Goal: Complete application form: Complete application form

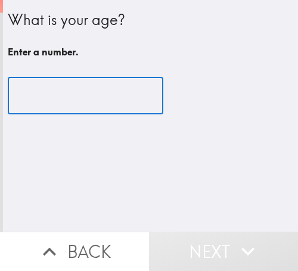
click at [68, 109] on input "number" at bounding box center [86, 96] width 156 height 37
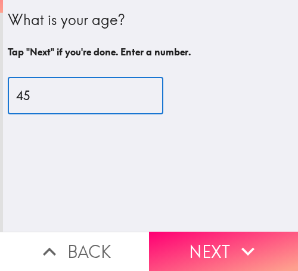
drag, startPoint x: 37, startPoint y: 101, endPoint x: -15, endPoint y: 100, distance: 51.9
click at [0, 0] on html "What is your age? Tap "Next" if you're done. Enter a number. 45 ​ Back Next Ins…" at bounding box center [149, 0] width 298 height 0
type input "40"
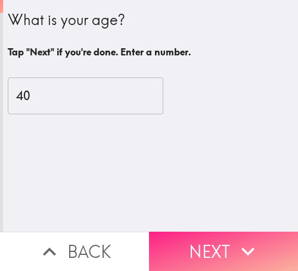
click at [166, 235] on button "Next" at bounding box center [223, 251] width 149 height 39
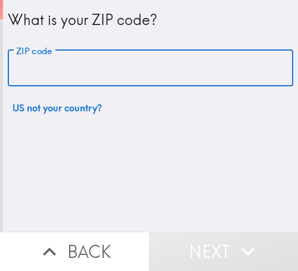
click at [36, 72] on input "ZIP code" at bounding box center [151, 68] width 286 height 37
paste input "33612"
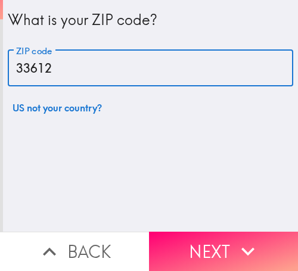
type input "33612"
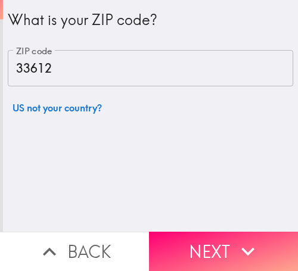
click at [197, 248] on button "Next" at bounding box center [223, 251] width 149 height 39
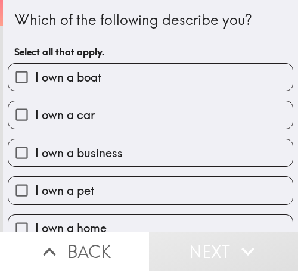
scroll to position [59, 0]
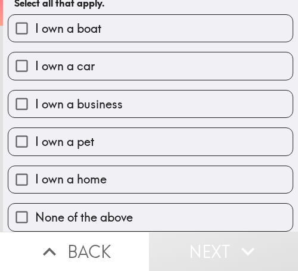
click at [83, 96] on span "I own a business" at bounding box center [79, 104] width 88 height 17
click at [35, 95] on input "I own a business" at bounding box center [21, 104] width 27 height 27
checkbox input "true"
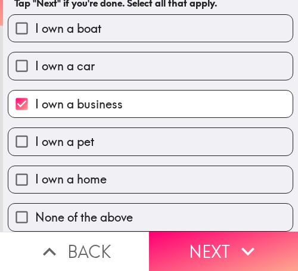
click at [206, 236] on button "Next" at bounding box center [223, 251] width 149 height 39
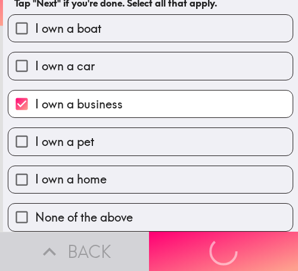
scroll to position [0, 0]
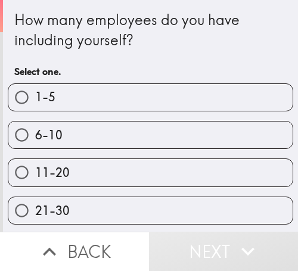
click at [58, 141] on label "6-10" at bounding box center [150, 135] width 285 height 27
click at [35, 141] on input "6-10" at bounding box center [21, 135] width 27 height 27
radio input "true"
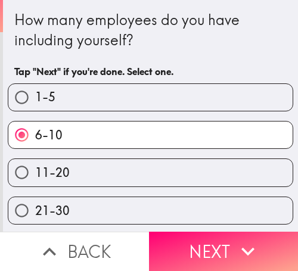
click at [225, 137] on label "6-10" at bounding box center [150, 135] width 285 height 27
click at [35, 137] on input "6-10" at bounding box center [21, 135] width 27 height 27
click at [226, 252] on button "Next" at bounding box center [223, 251] width 149 height 39
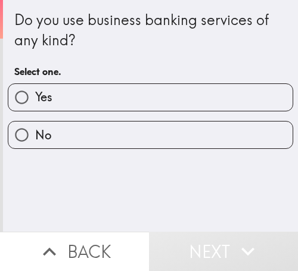
click at [51, 88] on label "Yes" at bounding box center [150, 97] width 285 height 27
click at [35, 88] on input "Yes" at bounding box center [21, 97] width 27 height 27
radio input "true"
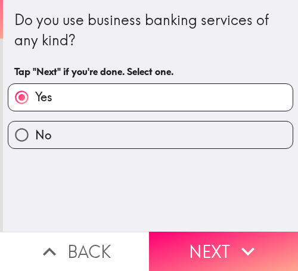
drag, startPoint x: 155, startPoint y: 245, endPoint x: 147, endPoint y: 264, distance: 20.4
click at [153, 245] on button "Next" at bounding box center [223, 251] width 149 height 39
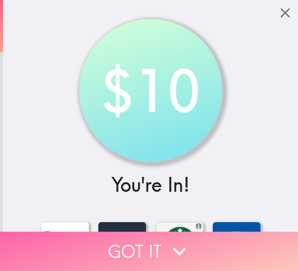
click at [97, 245] on button "Got it" at bounding box center [149, 251] width 298 height 39
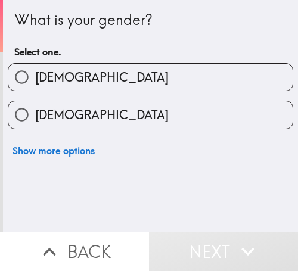
click at [59, 111] on span "[DEMOGRAPHIC_DATA]" at bounding box center [102, 115] width 134 height 17
click at [35, 111] on input "[DEMOGRAPHIC_DATA]" at bounding box center [21, 114] width 27 height 27
radio input "true"
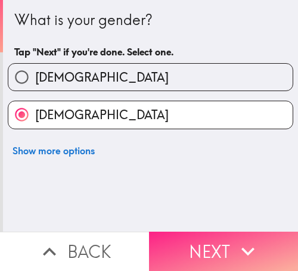
click at [178, 242] on button "Next" at bounding box center [223, 251] width 149 height 39
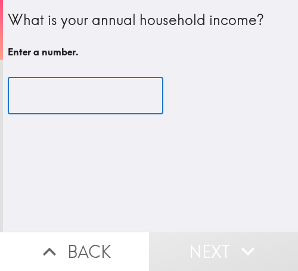
click at [69, 94] on input "number" at bounding box center [86, 96] width 156 height 37
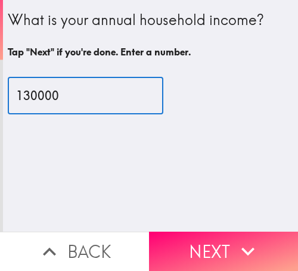
click at [22, 97] on input "130000" at bounding box center [86, 96] width 156 height 37
click at [18, 97] on input "130000" at bounding box center [86, 96] width 156 height 37
drag, startPoint x: 19, startPoint y: 97, endPoint x: 26, endPoint y: 97, distance: 6.6
click at [26, 97] on input "130000" at bounding box center [86, 96] width 156 height 37
type input "100000"
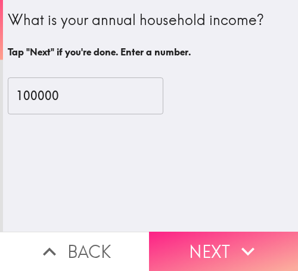
click at [203, 241] on button "Next" at bounding box center [223, 251] width 149 height 39
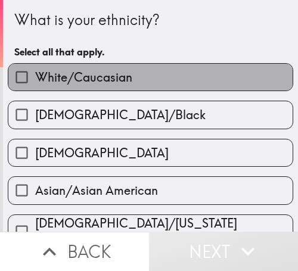
click at [240, 71] on label "White/Caucasian" at bounding box center [150, 77] width 285 height 27
click at [35, 71] on input "White/Caucasian" at bounding box center [21, 77] width 27 height 27
checkbox input "true"
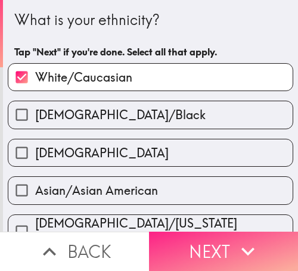
click at [241, 239] on icon "button" at bounding box center [248, 252] width 26 height 26
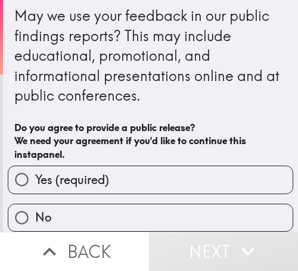
scroll to position [14, 0]
click at [211, 166] on label "Yes (required)" at bounding box center [150, 179] width 285 height 27
click at [35, 166] on input "Yes (required)" at bounding box center [21, 179] width 27 height 27
radio input "true"
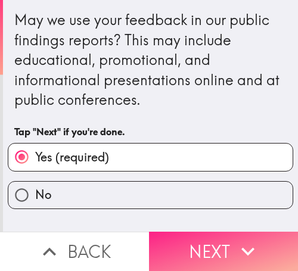
click at [221, 239] on button "Next" at bounding box center [223, 251] width 149 height 39
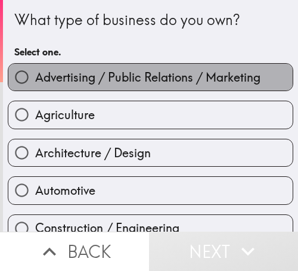
click at [189, 77] on span "Advertising / Public Relations / Marketing" at bounding box center [147, 77] width 225 height 17
click at [35, 77] on input "Advertising / Public Relations / Marketing" at bounding box center [21, 77] width 27 height 27
radio input "true"
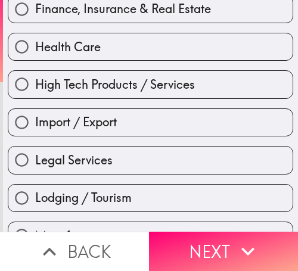
scroll to position [298, 0]
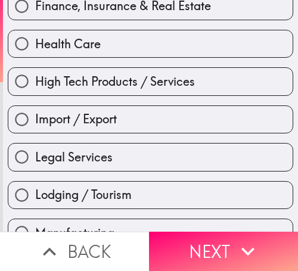
click at [61, 196] on span "Lodging / Tourism" at bounding box center [83, 195] width 97 height 17
click at [35, 196] on input "Lodging / Tourism" at bounding box center [21, 195] width 27 height 27
radio input "true"
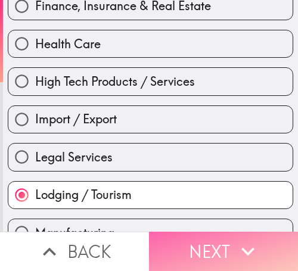
click at [190, 233] on button "Next" at bounding box center [223, 251] width 149 height 39
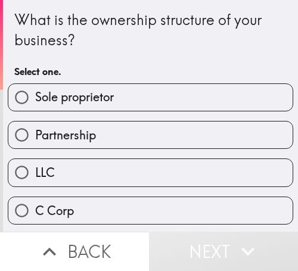
click at [217, 98] on label "Sole proprietor" at bounding box center [150, 97] width 285 height 27
click at [35, 98] on input "Sole proprietor" at bounding box center [21, 97] width 27 height 27
radio input "true"
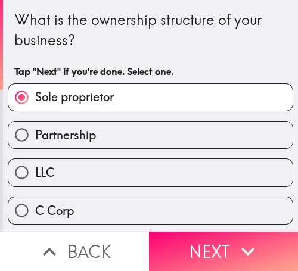
click at [80, 133] on span "Partnership" at bounding box center [65, 135] width 61 height 17
click at [35, 133] on input "Partnership" at bounding box center [21, 135] width 27 height 27
radio input "true"
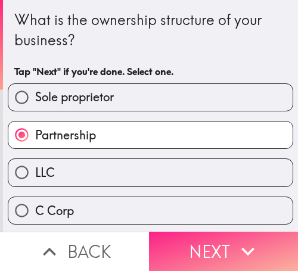
click at [254, 239] on icon "button" at bounding box center [248, 252] width 26 height 26
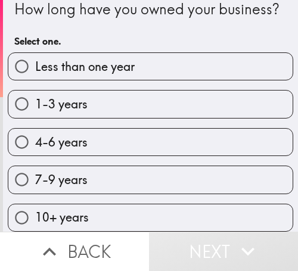
scroll to position [41, 0]
click at [205, 129] on label "4-6 years" at bounding box center [150, 142] width 285 height 27
click at [35, 129] on input "4-6 years" at bounding box center [21, 142] width 27 height 27
radio input "true"
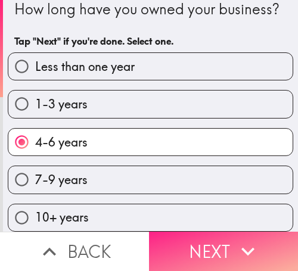
click at [248, 248] on icon "button" at bounding box center [248, 252] width 13 height 8
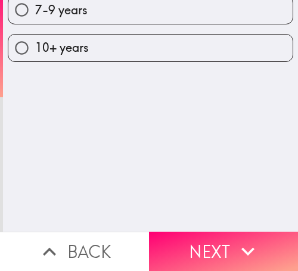
scroll to position [0, 0]
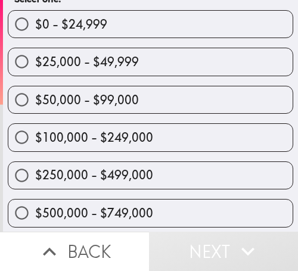
scroll to position [60, 0]
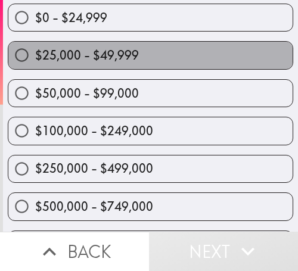
click at [157, 60] on label "$25,000 - $49,999" at bounding box center [150, 55] width 285 height 27
click at [35, 60] on input "$25,000 - $49,999" at bounding box center [21, 55] width 27 height 27
radio input "true"
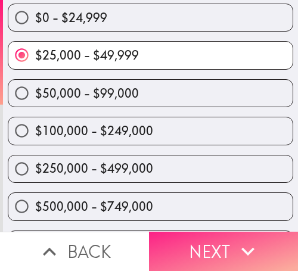
click at [246, 239] on icon "button" at bounding box center [248, 252] width 26 height 26
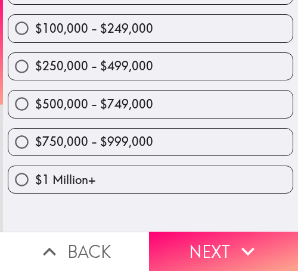
scroll to position [0, 0]
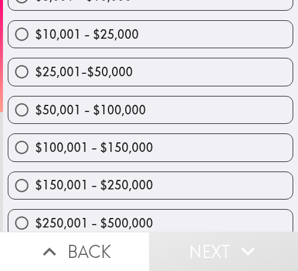
scroll to position [250, 0]
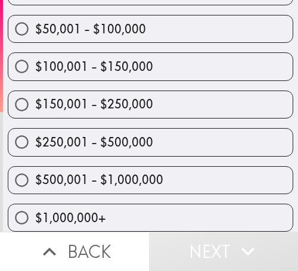
click at [162, 172] on label "$500,001 - $1,000,000" at bounding box center [150, 180] width 285 height 27
click at [35, 172] on input "$500,001 - $1,000,000" at bounding box center [21, 180] width 27 height 27
radio input "true"
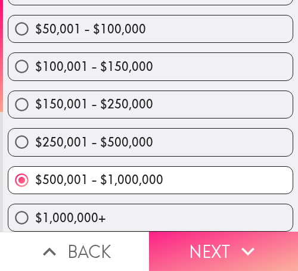
click at [226, 242] on button "Next" at bounding box center [223, 251] width 149 height 39
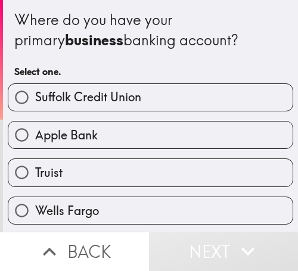
click at [77, 139] on span "Apple Bank" at bounding box center [66, 135] width 63 height 17
click at [35, 139] on input "Apple Bank" at bounding box center [21, 135] width 27 height 27
radio input "true"
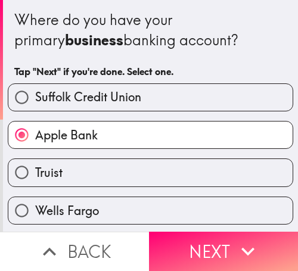
click at [77, 139] on span "Apple Bank" at bounding box center [66, 135] width 63 height 17
click at [35, 139] on input "Apple Bank" at bounding box center [21, 135] width 27 height 27
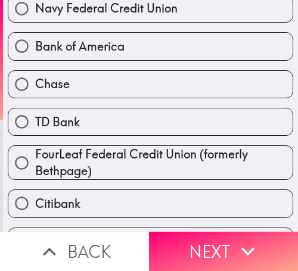
scroll to position [298, 0]
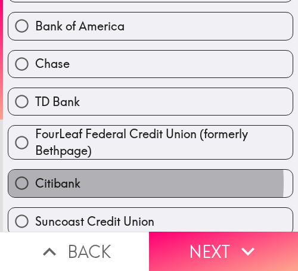
click at [101, 183] on label "Citibank" at bounding box center [150, 183] width 285 height 27
click at [35, 183] on input "Citibank" at bounding box center [21, 183] width 27 height 27
radio input "true"
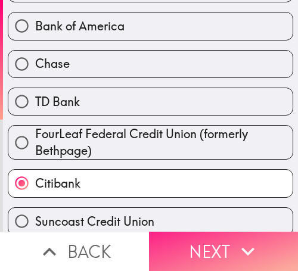
click at [242, 248] on icon "button" at bounding box center [248, 252] width 13 height 8
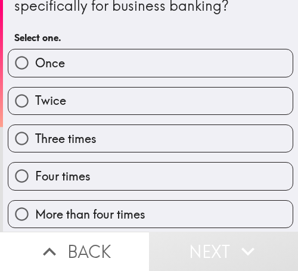
scroll to position [60, 0]
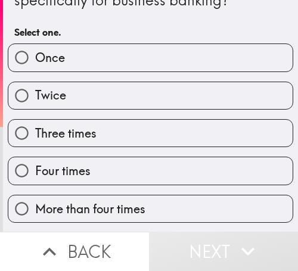
click at [224, 67] on label "Once" at bounding box center [150, 57] width 285 height 27
click at [35, 67] on input "Once" at bounding box center [21, 57] width 27 height 27
radio input "true"
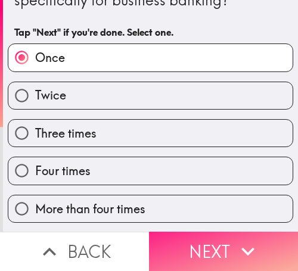
click at [243, 232] on button "Next" at bounding box center [223, 251] width 149 height 39
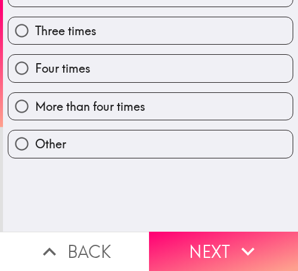
scroll to position [0, 0]
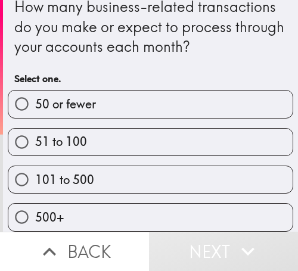
scroll to position [23, 0]
click at [220, 130] on label "51 to 100" at bounding box center [150, 142] width 285 height 27
click at [35, 130] on input "51 to 100" at bounding box center [21, 142] width 27 height 27
radio input "true"
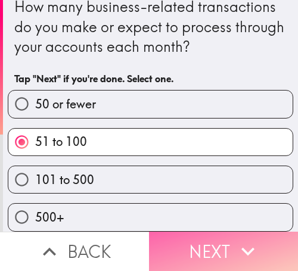
click at [235, 242] on icon "button" at bounding box center [248, 252] width 26 height 26
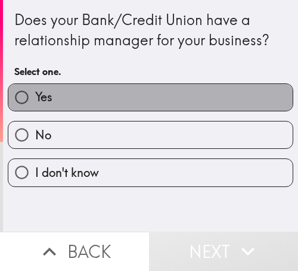
click at [224, 104] on label "Yes" at bounding box center [150, 97] width 285 height 27
click at [35, 104] on input "Yes" at bounding box center [21, 97] width 27 height 27
radio input "true"
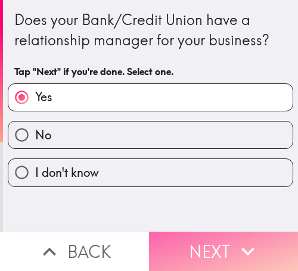
click at [223, 240] on button "Next" at bounding box center [223, 251] width 149 height 39
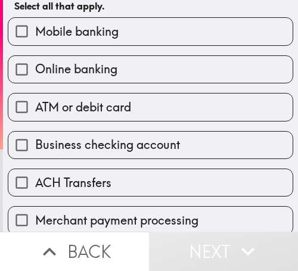
scroll to position [119, 0]
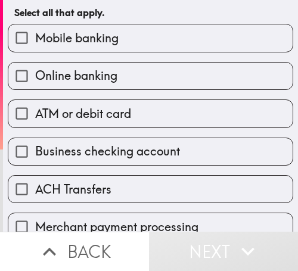
click at [91, 73] on span "Online banking" at bounding box center [76, 75] width 82 height 17
click at [35, 73] on input "Online banking" at bounding box center [21, 76] width 27 height 27
checkbox input "true"
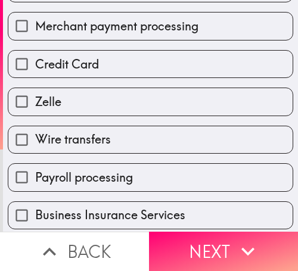
scroll to position [358, 0]
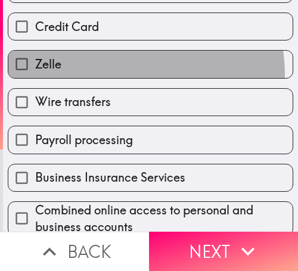
click at [113, 75] on label "Zelle" at bounding box center [150, 64] width 285 height 27
click at [35, 75] on input "Zelle" at bounding box center [21, 64] width 27 height 27
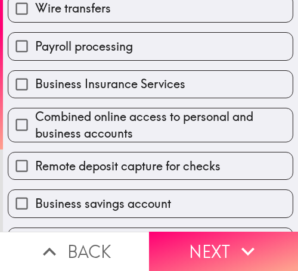
scroll to position [404, 0]
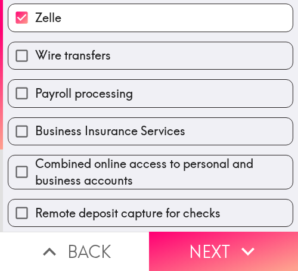
click at [96, 27] on label "Zelle" at bounding box center [150, 17] width 285 height 27
click at [35, 27] on input "Zelle" at bounding box center [21, 17] width 27 height 27
checkbox input "false"
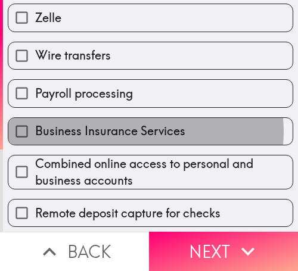
click at [137, 132] on span "Business Insurance Services" at bounding box center [110, 131] width 150 height 17
click at [35, 132] on input "Business Insurance Services" at bounding box center [21, 131] width 27 height 27
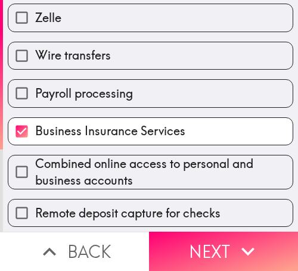
click at [135, 132] on span "Business Insurance Services" at bounding box center [110, 131] width 150 height 17
click at [35, 132] on input "Business Insurance Services" at bounding box center [21, 131] width 27 height 27
checkbox input "false"
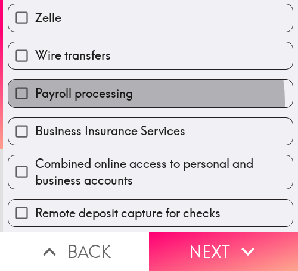
click at [125, 101] on span "Payroll processing" at bounding box center [84, 93] width 98 height 17
click at [35, 101] on input "Payroll processing" at bounding box center [21, 93] width 27 height 27
checkbox input "true"
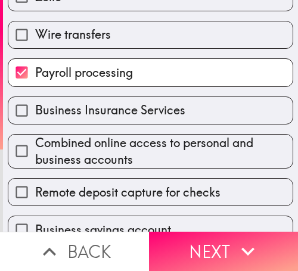
scroll to position [524, 0]
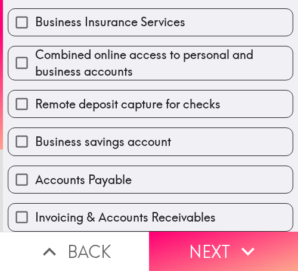
click at [74, 172] on span "Accounts Payable" at bounding box center [83, 180] width 97 height 17
click at [35, 168] on input "Accounts Payable" at bounding box center [21, 179] width 27 height 27
checkbox input "true"
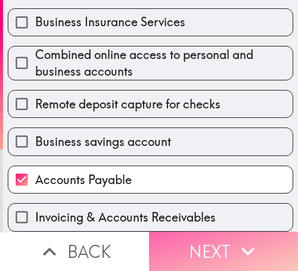
click at [200, 237] on button "Next" at bounding box center [223, 251] width 149 height 39
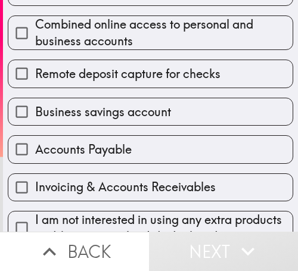
click at [87, 33] on span "Combined online access to personal and business accounts" at bounding box center [164, 32] width 258 height 33
click at [35, 33] on input "Combined online access to personal and business accounts" at bounding box center [21, 33] width 27 height 27
checkbox input "true"
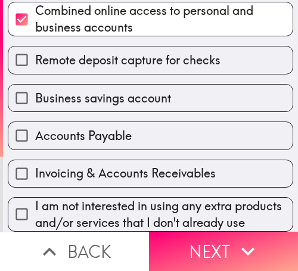
scroll to position [564, 0]
click at [116, 165] on span "Invoicing & Accounts Receivables" at bounding box center [125, 173] width 181 height 17
click at [35, 160] on input "Invoicing & Accounts Receivables" at bounding box center [21, 173] width 27 height 27
checkbox input "true"
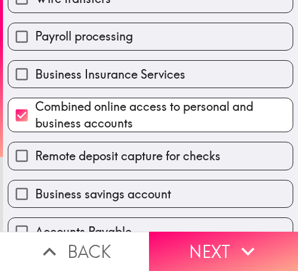
scroll to position [445, 0]
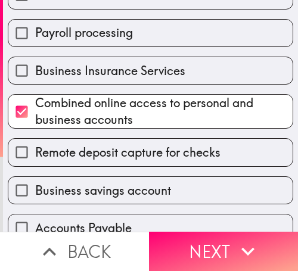
click at [119, 109] on span "Combined online access to personal and business accounts" at bounding box center [164, 111] width 258 height 33
click at [35, 109] on input "Combined online access to personal and business accounts" at bounding box center [21, 111] width 27 height 27
checkbox input "false"
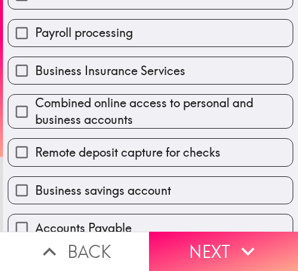
click at [119, 79] on span "Business Insurance Services" at bounding box center [110, 71] width 150 height 17
click at [35, 79] on input "Business Insurance Services" at bounding box center [21, 70] width 27 height 27
checkbox input "true"
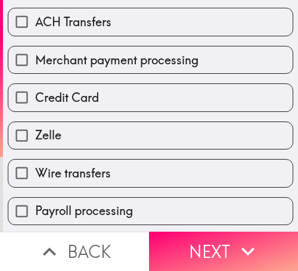
scroll to position [326, 0]
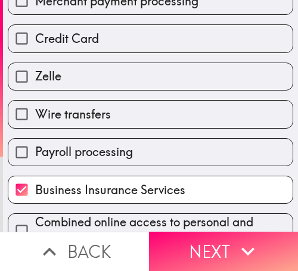
click at [168, 50] on label "Credit Card" at bounding box center [150, 38] width 285 height 27
click at [35, 50] on input "Credit Card" at bounding box center [21, 38] width 27 height 27
checkbox input "true"
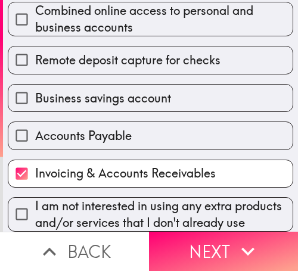
scroll to position [564, 0]
click at [163, 198] on span "I am not interested in using any extra products and/or services that I don't al…" at bounding box center [164, 214] width 258 height 33
click at [35, 201] on input "I am not interested in using any extra products and/or services that I don't al…" at bounding box center [21, 214] width 27 height 27
checkbox input "true"
checkbox input "false"
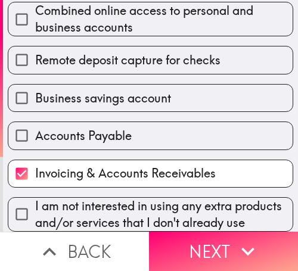
checkbox input "false"
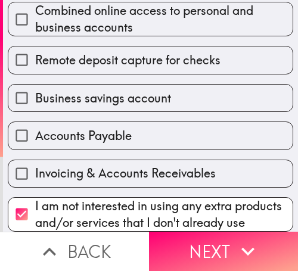
click at [233, 198] on span "I am not interested in using any extra products and/or services that I don't al…" at bounding box center [164, 214] width 258 height 33
click at [35, 201] on input "I am not interested in using any extra products and/or services that I don't al…" at bounding box center [21, 214] width 27 height 27
checkbox input "false"
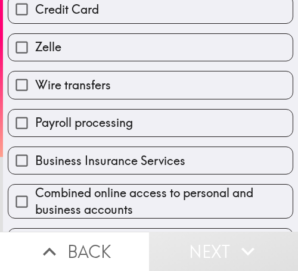
scroll to position [326, 0]
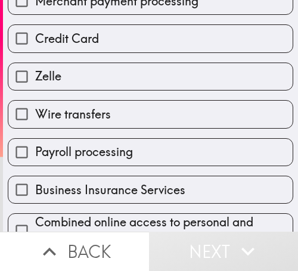
click at [165, 122] on label "Wire transfers" at bounding box center [150, 114] width 285 height 27
click at [35, 122] on input "Wire transfers" at bounding box center [21, 114] width 27 height 27
checkbox input "true"
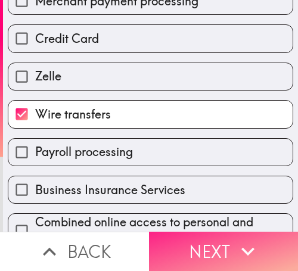
click at [197, 241] on button "Next" at bounding box center [223, 251] width 149 height 39
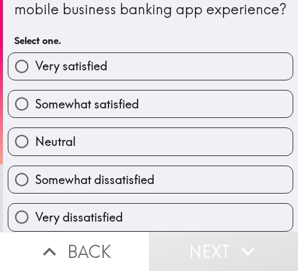
click at [166, 92] on label "Somewhat satisfied" at bounding box center [150, 104] width 285 height 27
click at [35, 92] on input "Somewhat satisfied" at bounding box center [21, 104] width 27 height 27
radio input "true"
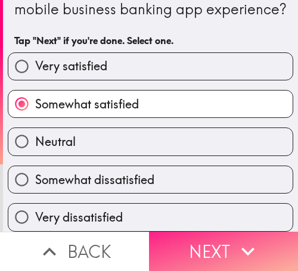
click at [206, 234] on button "Next" at bounding box center [223, 251] width 149 height 39
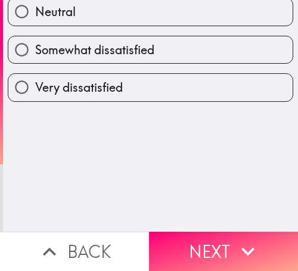
scroll to position [0, 0]
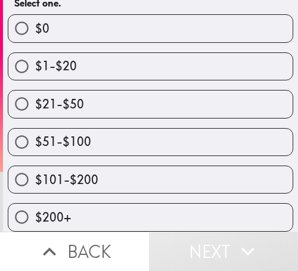
scroll to position [159, 0]
click at [202, 129] on label "$51-$100" at bounding box center [150, 142] width 285 height 27
click at [35, 129] on input "$51-$100" at bounding box center [21, 142] width 27 height 27
radio input "true"
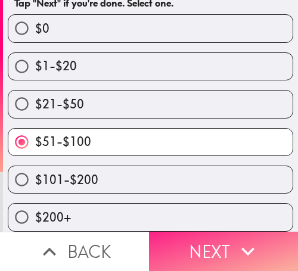
click at [214, 236] on button "Next" at bounding box center [223, 251] width 149 height 39
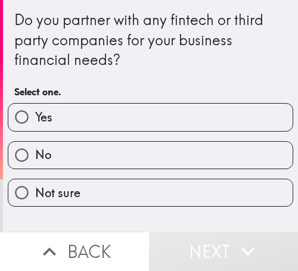
click at [243, 160] on label "No" at bounding box center [150, 155] width 285 height 27
click at [35, 160] on input "No" at bounding box center [21, 155] width 27 height 27
radio input "true"
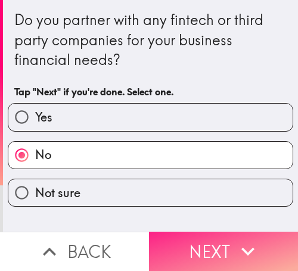
click at [216, 239] on button "Next" at bounding box center [223, 251] width 149 height 39
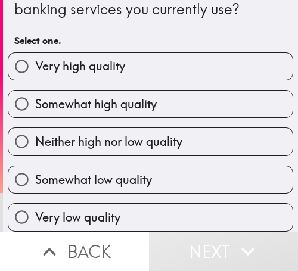
scroll to position [60, 0]
click at [192, 94] on label "Somewhat high quality" at bounding box center [150, 104] width 285 height 27
click at [35, 94] on input "Somewhat high quality" at bounding box center [21, 104] width 27 height 27
radio input "true"
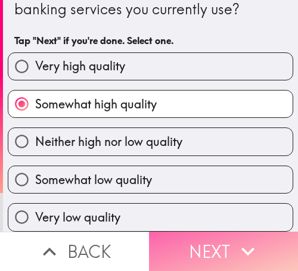
click at [235, 239] on icon "button" at bounding box center [248, 252] width 26 height 26
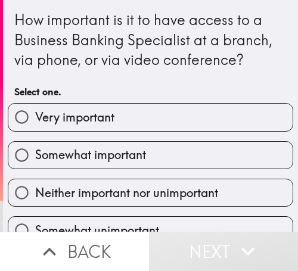
click at [239, 149] on label "Somewhat important" at bounding box center [150, 155] width 285 height 27
click at [35, 149] on input "Somewhat important" at bounding box center [21, 155] width 27 height 27
radio input "true"
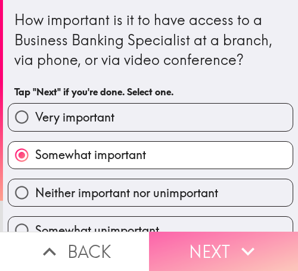
click at [239, 239] on icon "button" at bounding box center [248, 252] width 26 height 26
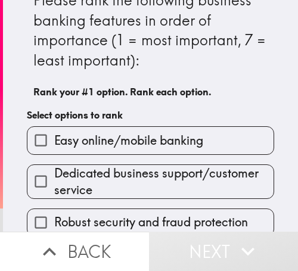
scroll to position [60, 0]
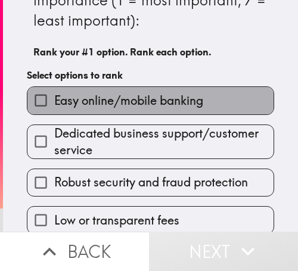
drag, startPoint x: 189, startPoint y: 101, endPoint x: 194, endPoint y: 116, distance: 15.9
click at [188, 101] on span "Easy online/mobile banking" at bounding box center [128, 100] width 149 height 17
click at [54, 101] on input "Easy online/mobile banking" at bounding box center [40, 100] width 27 height 27
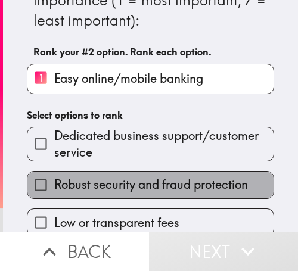
click at [181, 187] on span "Robust security and fraud protection" at bounding box center [151, 185] width 194 height 17
click at [54, 187] on input "Robust security and fraud protection" at bounding box center [40, 185] width 27 height 27
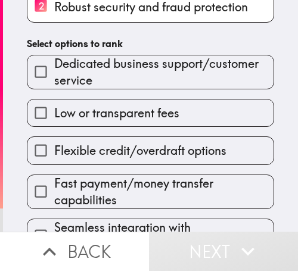
scroll to position [179, 0]
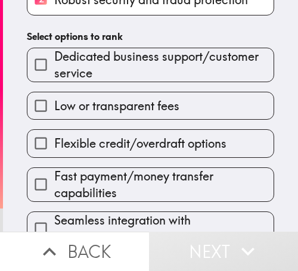
click at [155, 187] on span "Fast payment/money transfer capabilities" at bounding box center [164, 184] width 220 height 33
click at [54, 187] on input "Fast payment/money transfer capabilities" at bounding box center [40, 184] width 27 height 27
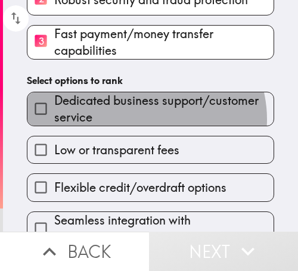
click at [140, 119] on span "Dedicated business support/customer service" at bounding box center [164, 108] width 220 height 33
click at [54, 119] on input "Dedicated business support/customer service" at bounding box center [40, 108] width 27 height 27
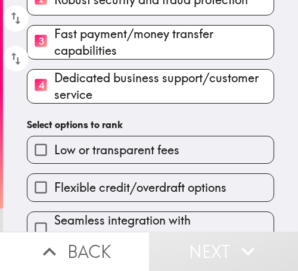
click at [165, 165] on div "Flexible credit/overdraft options" at bounding box center [145, 183] width 257 height 38
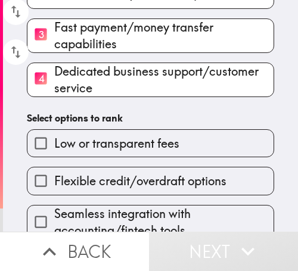
scroll to position [203, 0]
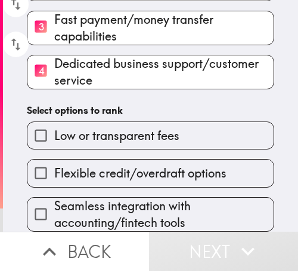
click at [150, 199] on span "Seamless integration with accounting/fintech tools" at bounding box center [164, 214] width 220 height 33
click at [54, 201] on input "Seamless integration with accounting/fintech tools" at bounding box center [40, 214] width 27 height 27
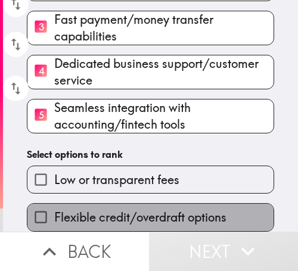
click at [150, 209] on span "Flexible credit/overdraft options" at bounding box center [140, 217] width 172 height 17
click at [54, 204] on input "Flexible credit/overdraft options" at bounding box center [40, 217] width 27 height 27
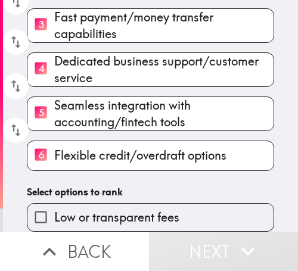
click at [200, 246] on button "Next" at bounding box center [223, 251] width 149 height 39
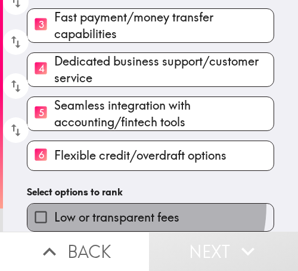
click at [120, 204] on label "Low or transparent fees" at bounding box center [150, 217] width 246 height 27
click at [54, 204] on input "Low or transparent fees" at bounding box center [40, 217] width 27 height 27
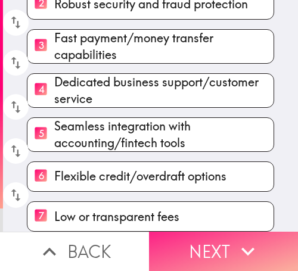
click at [224, 234] on button "Next" at bounding box center [223, 251] width 149 height 39
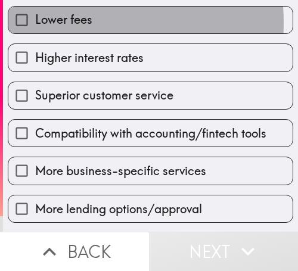
click at [59, 22] on span "Lower fees" at bounding box center [63, 19] width 57 height 17
click at [35, 22] on input "Lower fees" at bounding box center [21, 20] width 27 height 27
checkbox input "true"
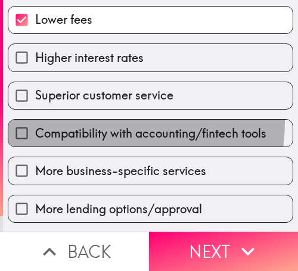
click at [102, 122] on label "Compatibility with accounting/fintech tools" at bounding box center [150, 133] width 285 height 27
click at [35, 122] on input "Compatibility with accounting/fintech tools" at bounding box center [21, 133] width 27 height 27
checkbox input "true"
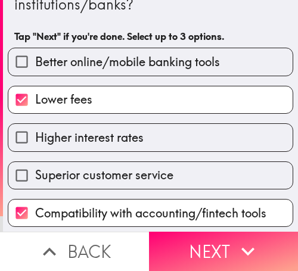
scroll to position [36, 0]
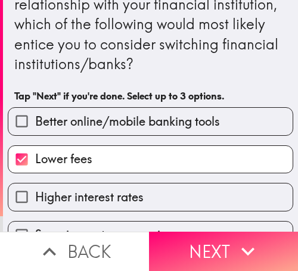
click at [61, 114] on span "Better online/mobile banking tools" at bounding box center [127, 121] width 185 height 17
click at [35, 114] on input "Better online/mobile banking tools" at bounding box center [21, 121] width 27 height 27
checkbox input "true"
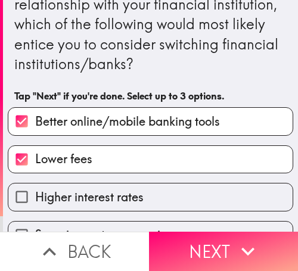
click at [224, 243] on button "Next" at bounding box center [223, 251] width 149 height 39
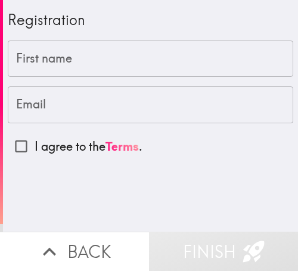
click at [51, 62] on input "First name" at bounding box center [151, 59] width 286 height 37
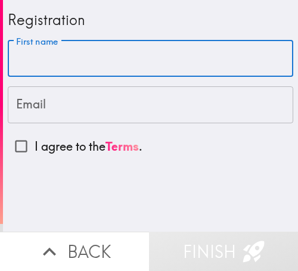
paste input "[PERSON_NAME]"
type input "[PERSON_NAME]"
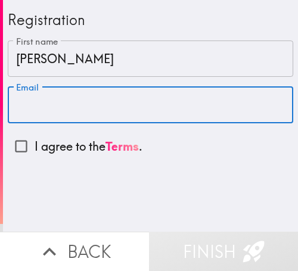
click at [49, 96] on input "Email" at bounding box center [151, 104] width 286 height 37
paste input "[EMAIL_ADDRESS][DOMAIN_NAME]"
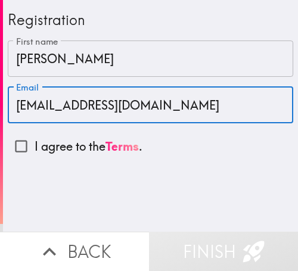
type input "[EMAIL_ADDRESS][DOMAIN_NAME]"
click at [16, 140] on input "I agree to the Terms ." at bounding box center [21, 146] width 27 height 27
checkbox input "true"
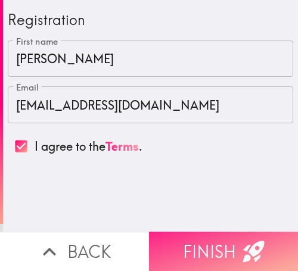
click at [171, 237] on button "Finish" at bounding box center [223, 251] width 149 height 39
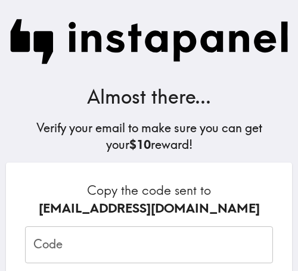
click at [60, 240] on input "Code" at bounding box center [149, 245] width 248 height 37
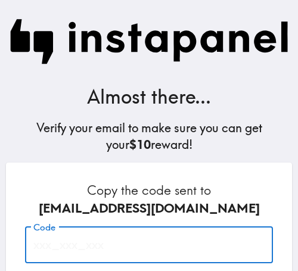
paste input "gEU_Fgy_NFa"
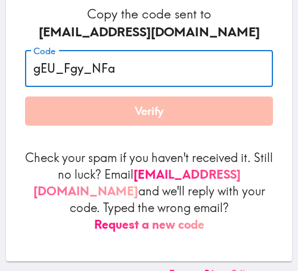
scroll to position [188, 0]
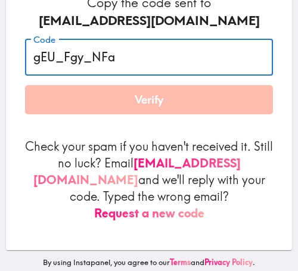
type input "gEU_Fgy_NFa"
click at [138, 100] on button "Verify" at bounding box center [149, 100] width 248 height 30
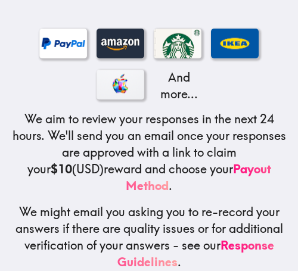
scroll to position [280, 0]
